Goal: Information Seeking & Learning: Learn about a topic

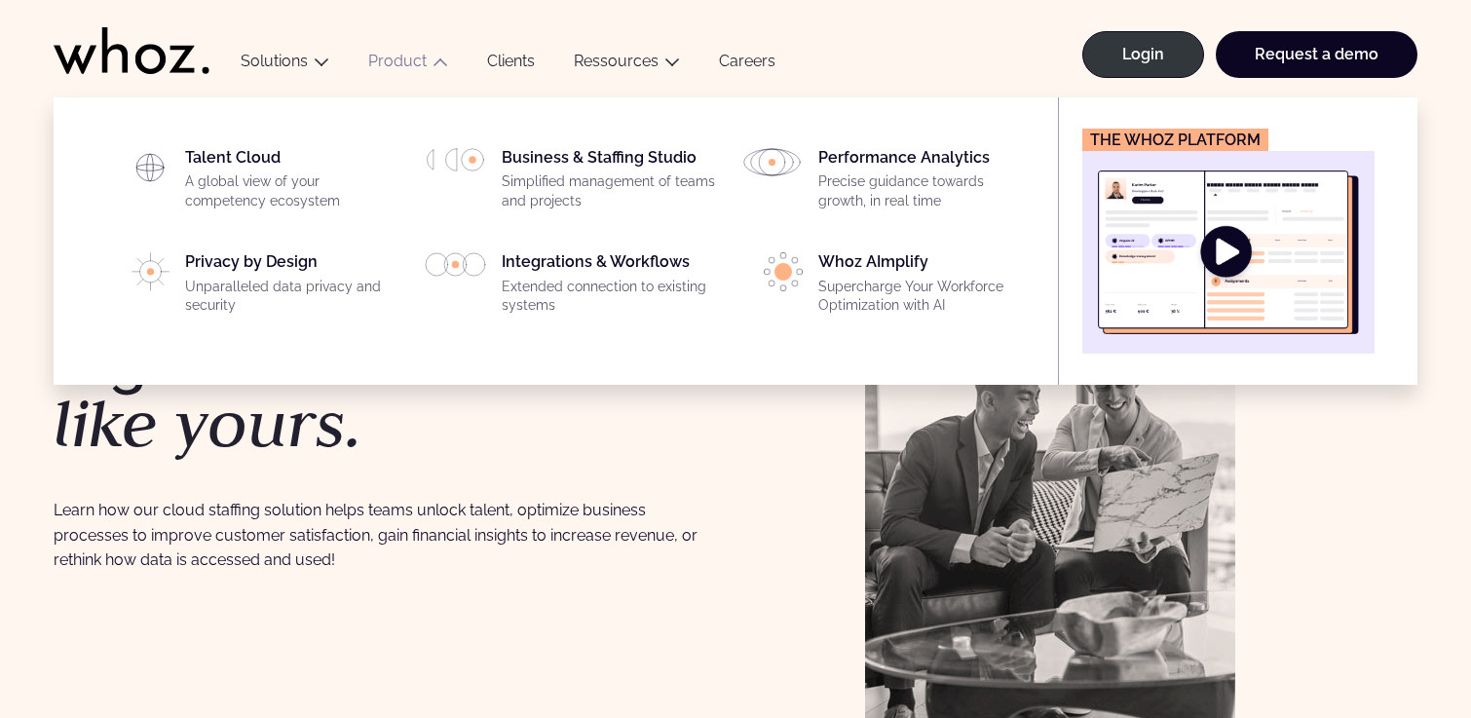
click at [405, 61] on link "Product" at bounding box center [397, 61] width 58 height 19
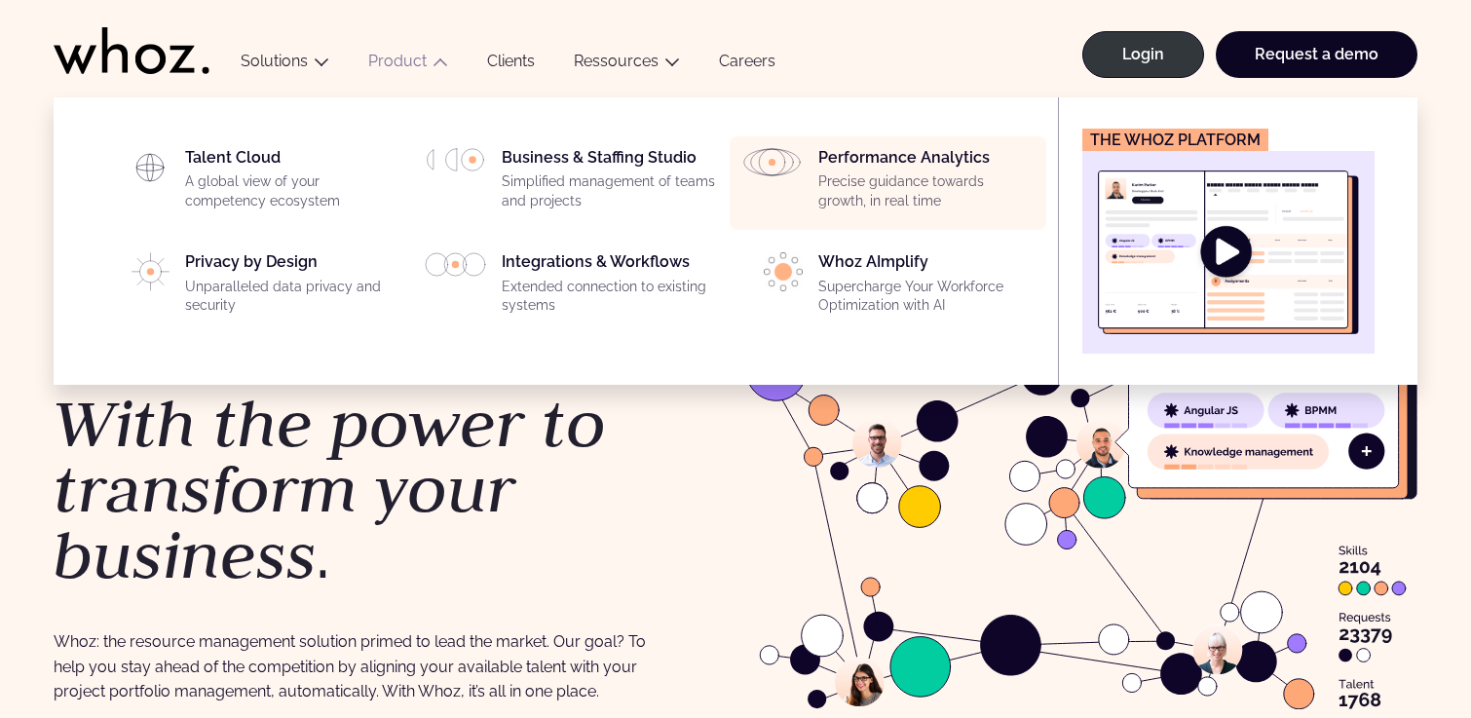
click at [923, 155] on div "Performance Analytics Precise guidance towards growth, in real time" at bounding box center [926, 183] width 216 height 70
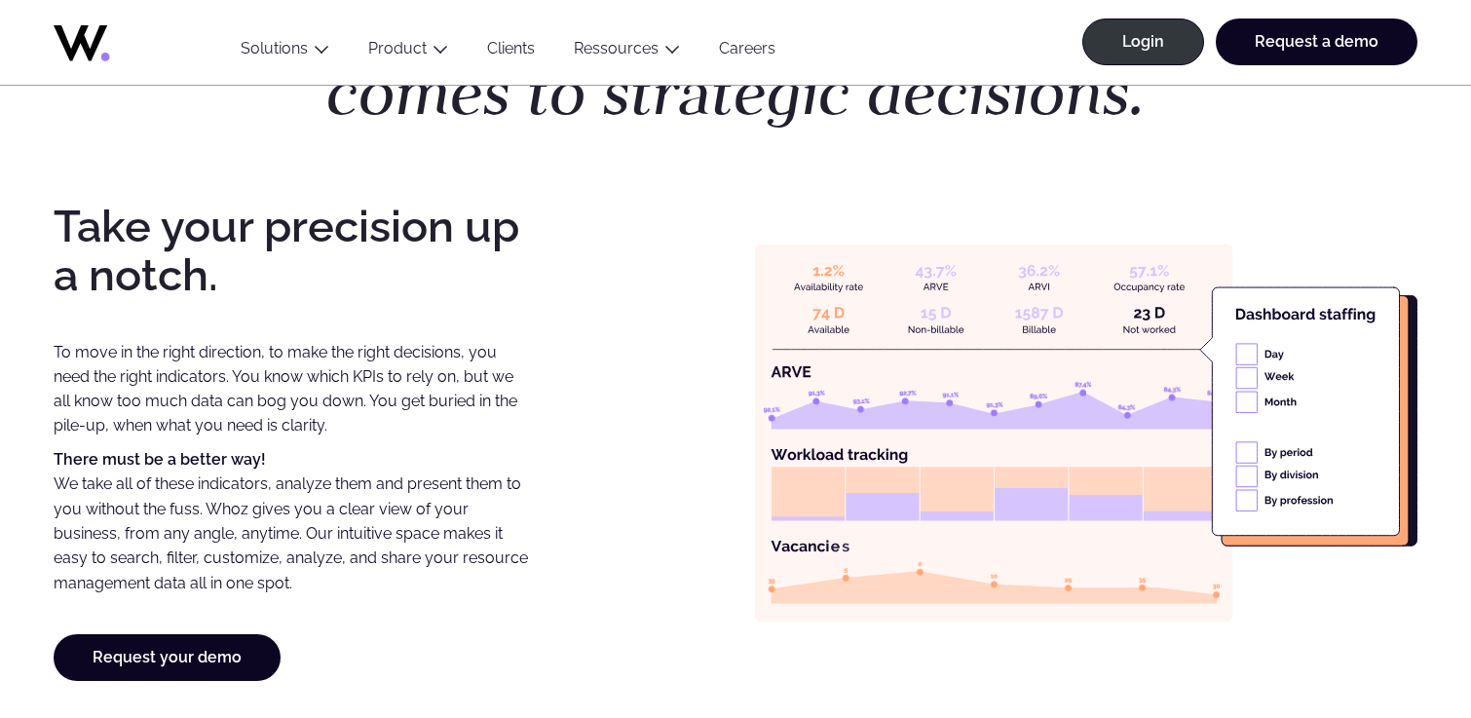
scroll to position [1430, 0]
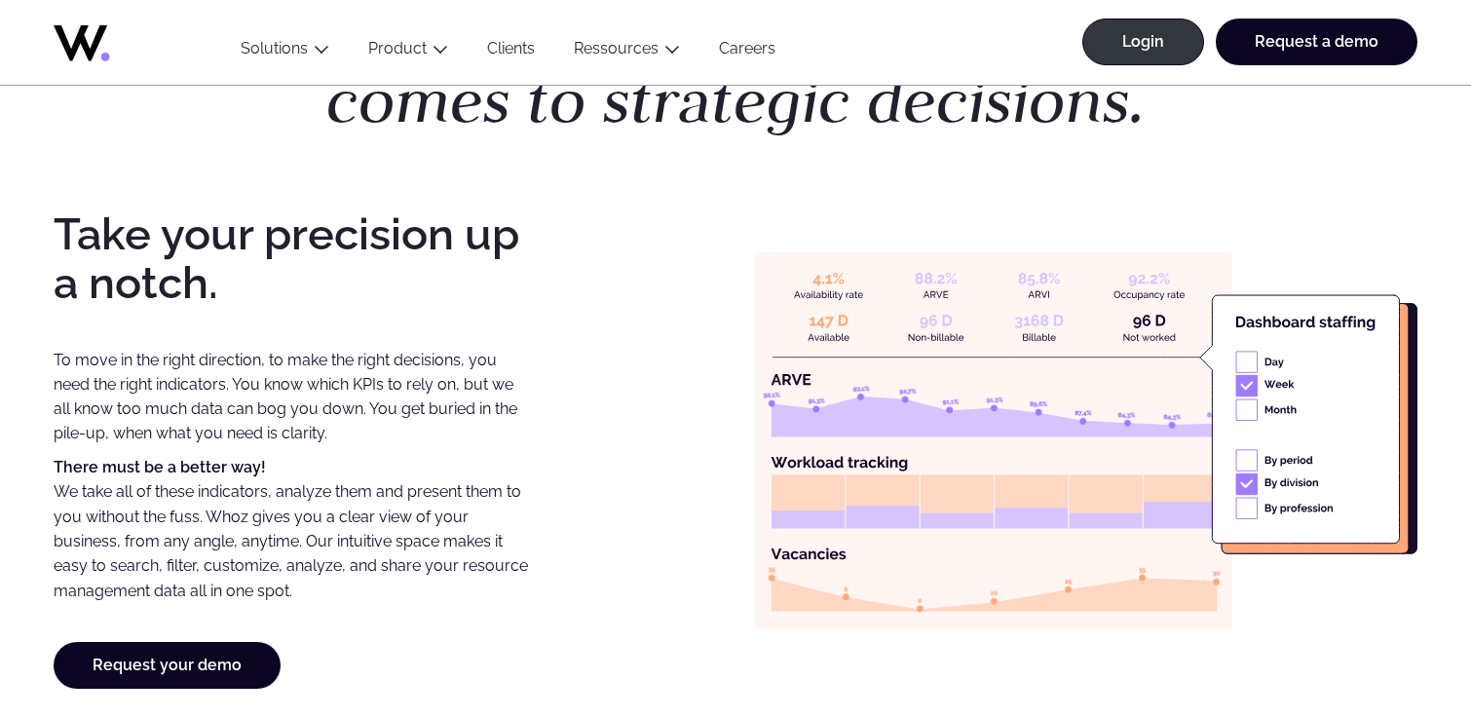
drag, startPoint x: 749, startPoint y: 232, endPoint x: 1295, endPoint y: 647, distance: 685.4
click at [1295, 647] on div "Take your precision up a notch. To move in the right direction, to make the rig…" at bounding box center [736, 448] width 1364 height 477
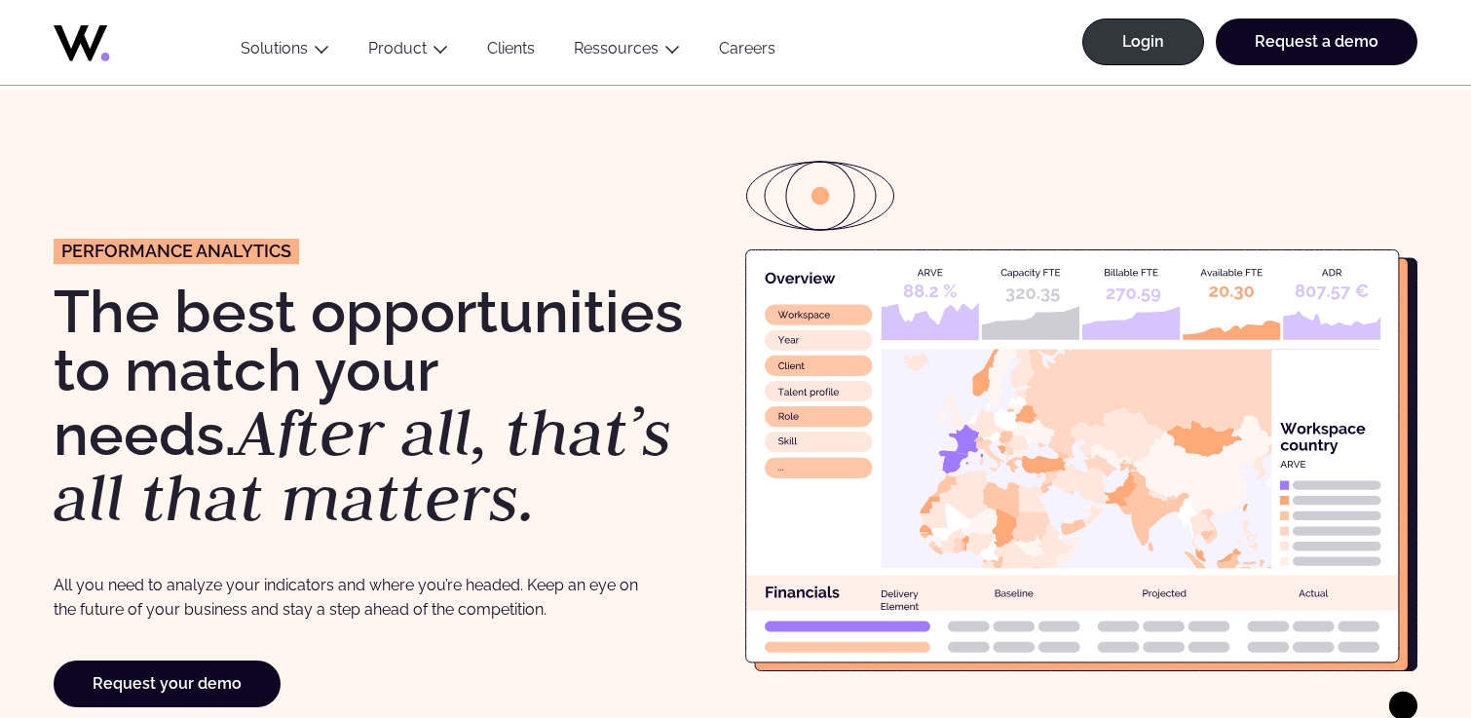
scroll to position [5, 0]
